Goal: Task Accomplishment & Management: Complete application form

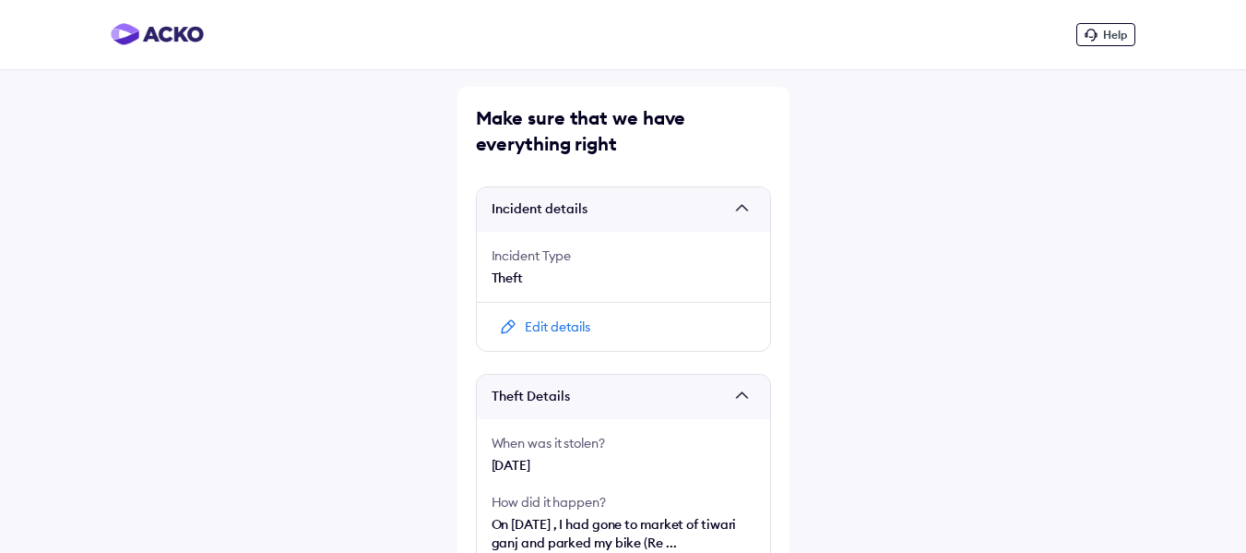
scroll to position [370, 0]
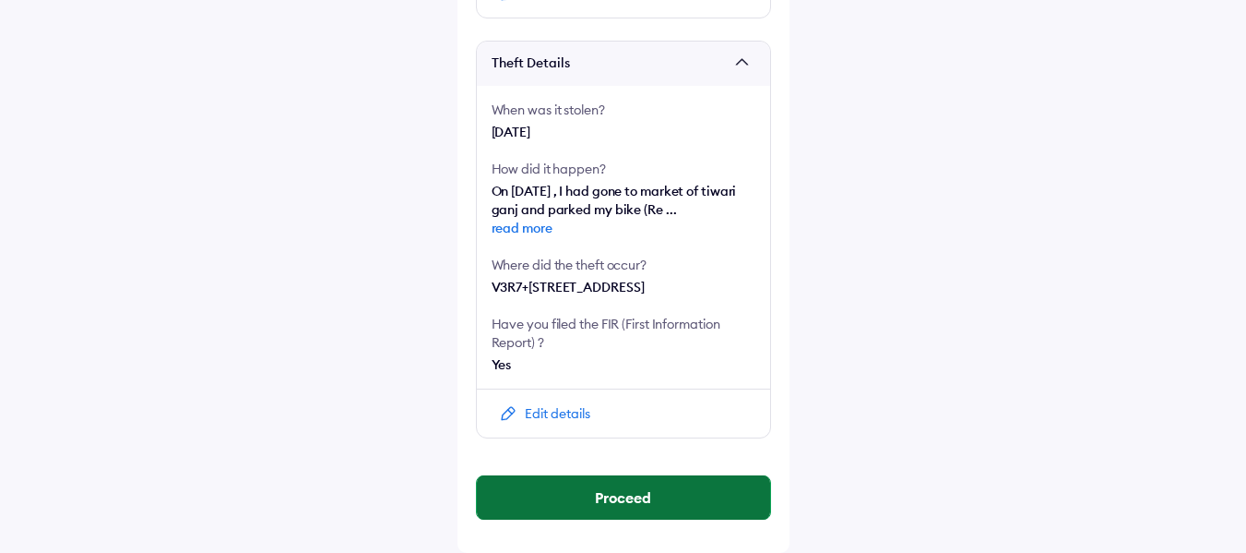
click at [583, 488] on button "Proceed" at bounding box center [623, 497] width 293 height 44
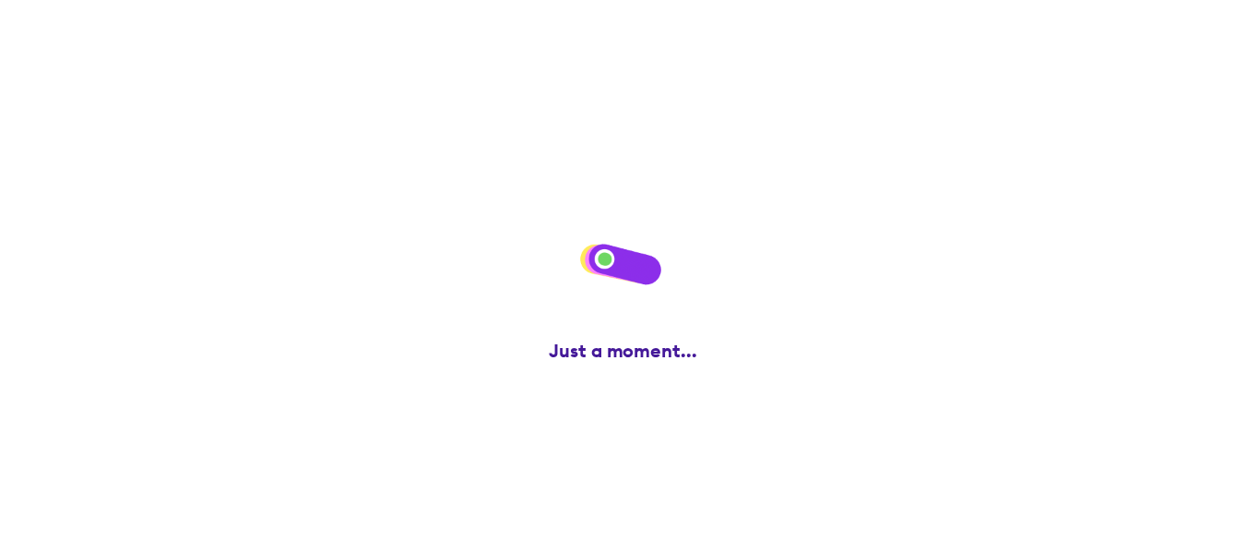
scroll to position [0, 0]
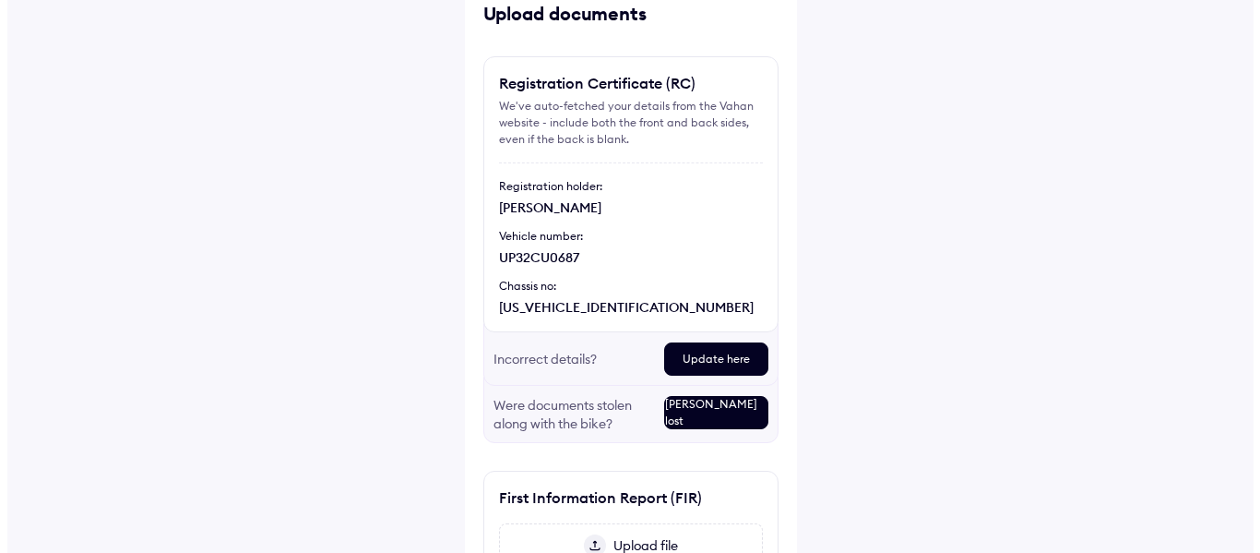
scroll to position [277, 0]
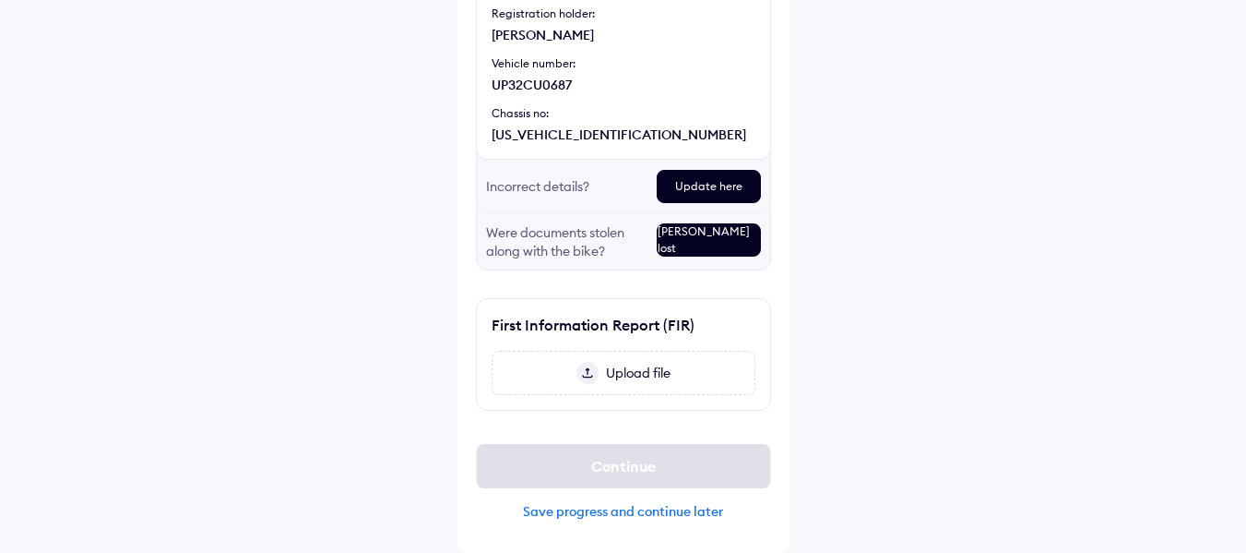
click at [602, 360] on div "Upload file" at bounding box center [624, 373] width 264 height 44
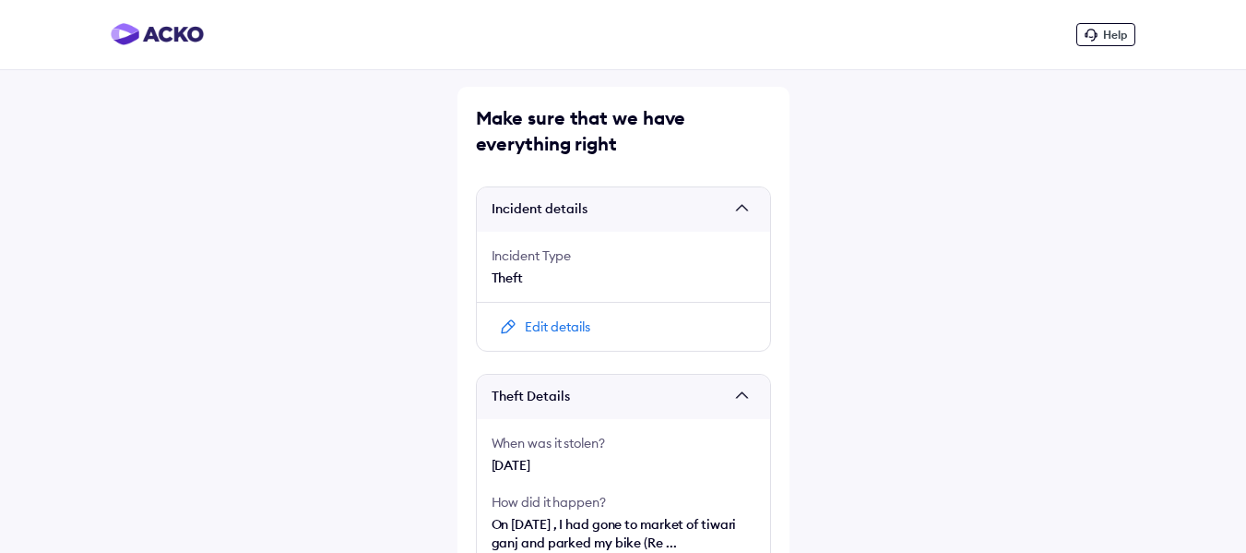
scroll to position [370, 0]
